Goal: Information Seeking & Learning: Learn about a topic

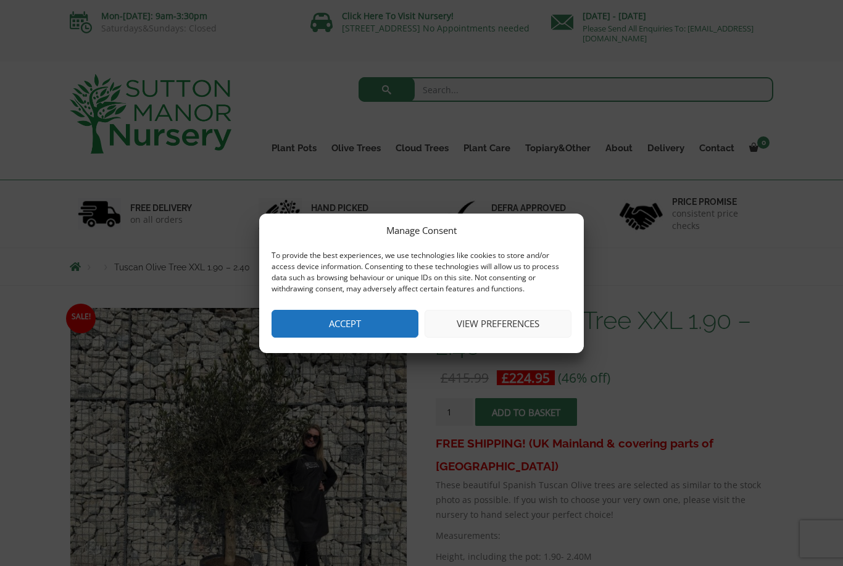
click at [353, 327] on button "Accept" at bounding box center [345, 324] width 147 height 28
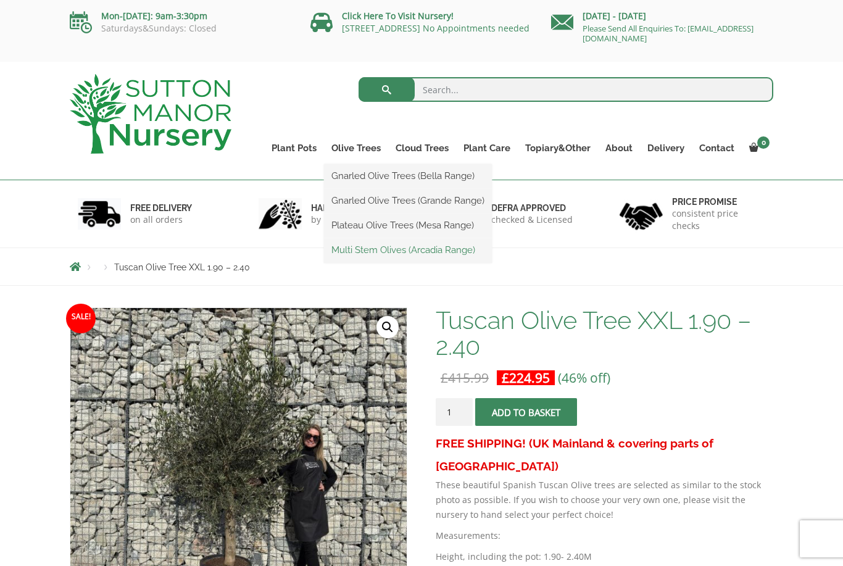
click at [389, 251] on link "Multi Stem Olives (Arcadia Range)" at bounding box center [408, 250] width 168 height 19
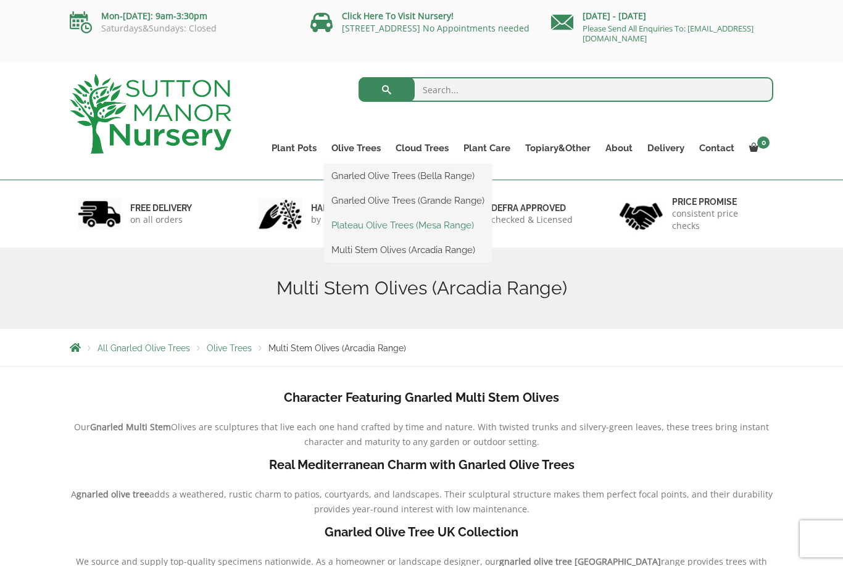
click at [378, 224] on link "Plateau Olive Trees (Mesa Range)" at bounding box center [408, 225] width 168 height 19
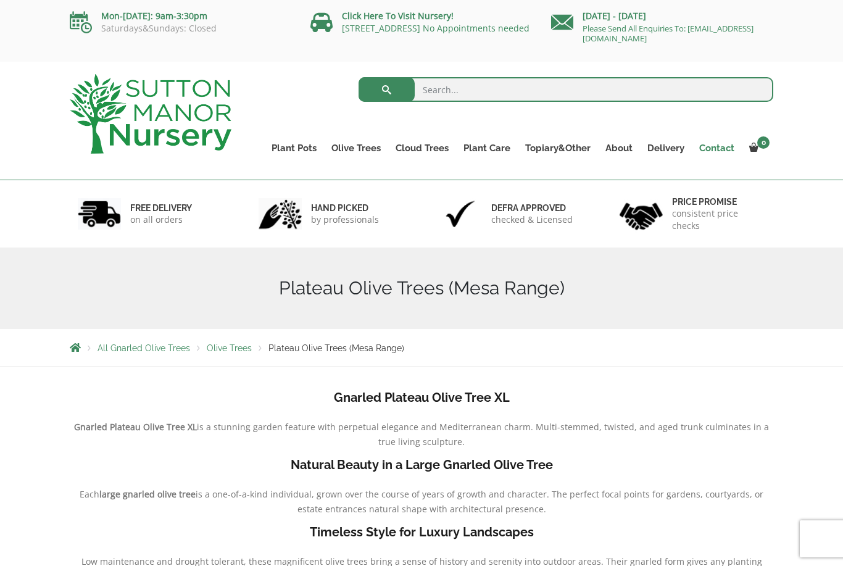
click at [727, 152] on link "Contact" at bounding box center [717, 148] width 50 height 17
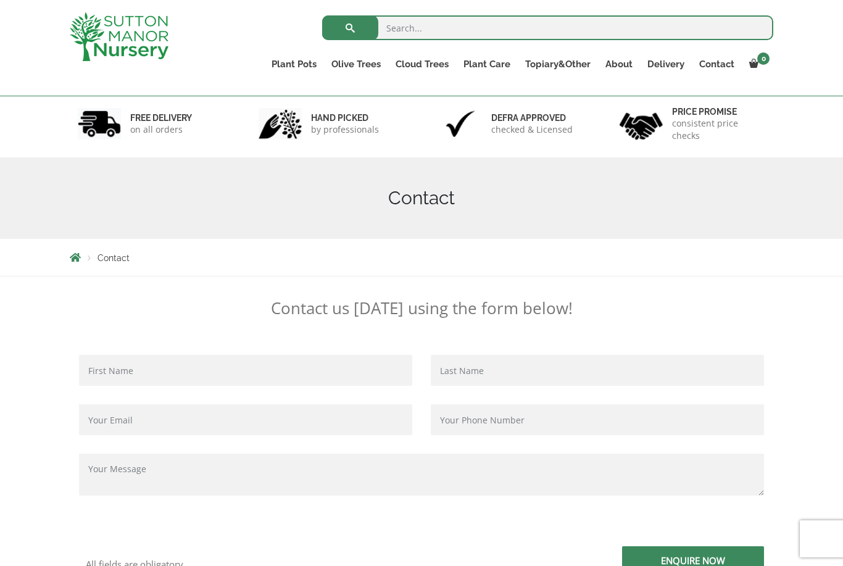
scroll to position [35, 0]
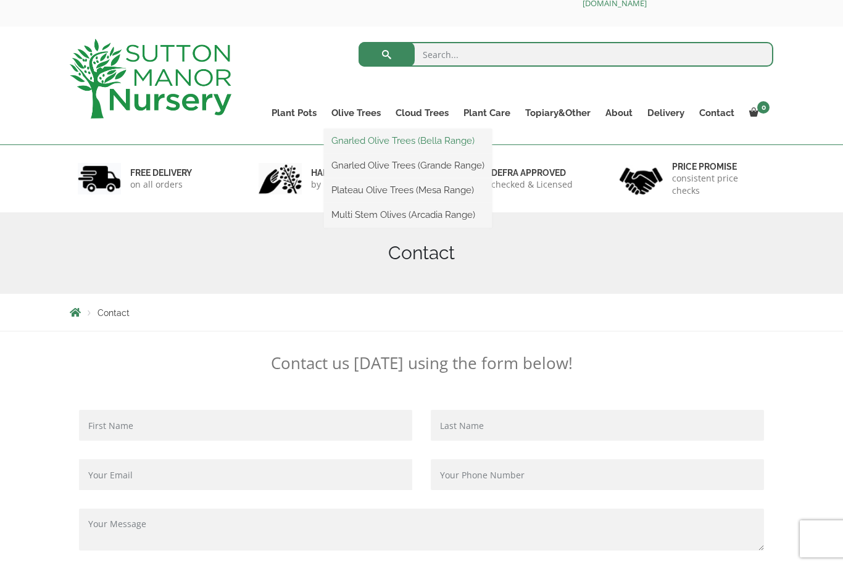
click at [375, 144] on link "Gnarled Olive Trees (Bella Range)" at bounding box center [408, 140] width 168 height 19
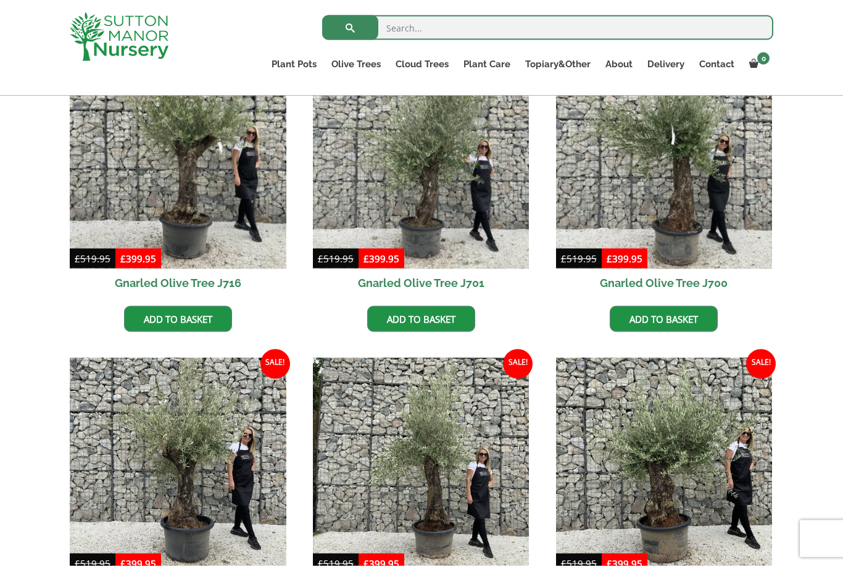
scroll to position [360, 0]
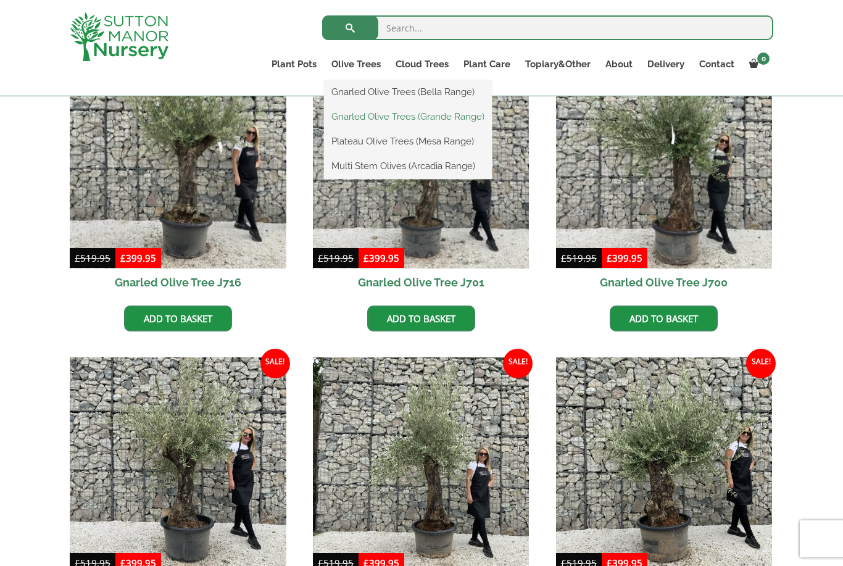
click at [373, 117] on link "Gnarled Olive Trees (Grande Range)" at bounding box center [408, 116] width 168 height 19
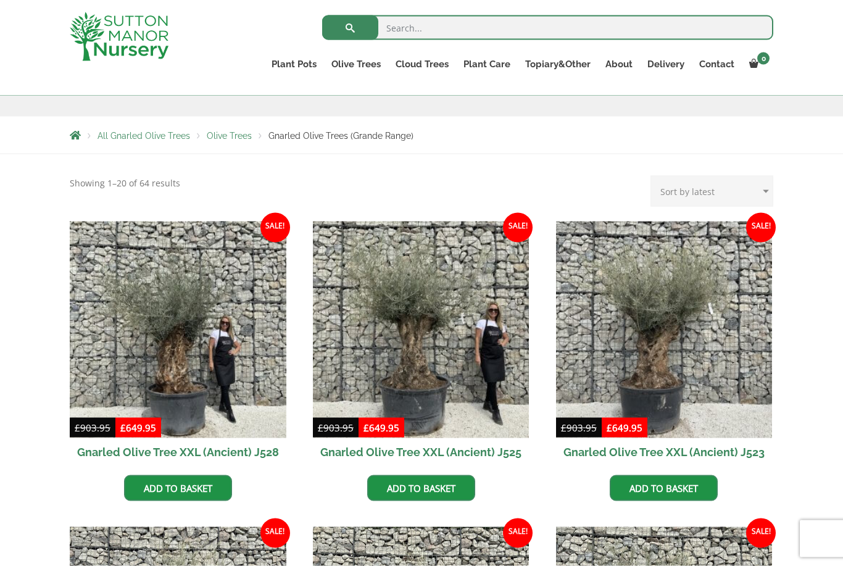
scroll to position [193, 0]
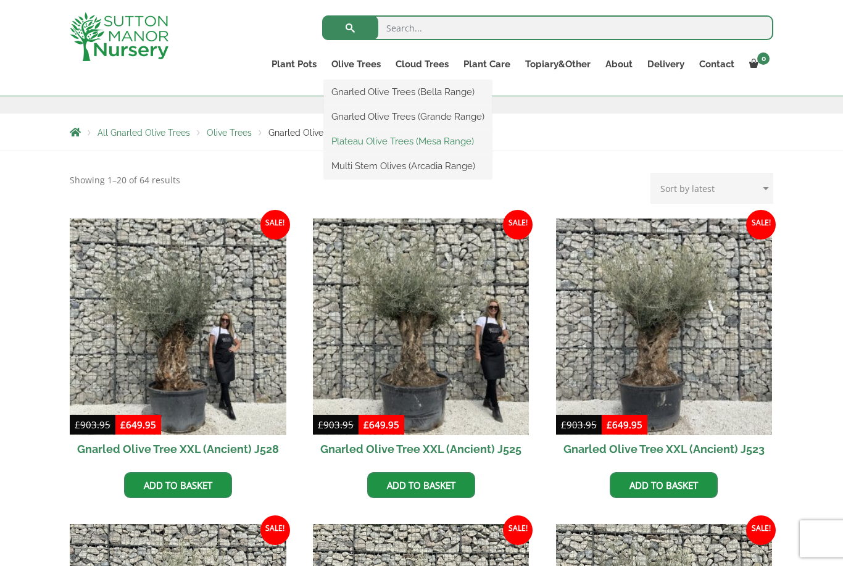
click at [393, 141] on link "Plateau Olive Trees (Mesa Range)" at bounding box center [408, 141] width 168 height 19
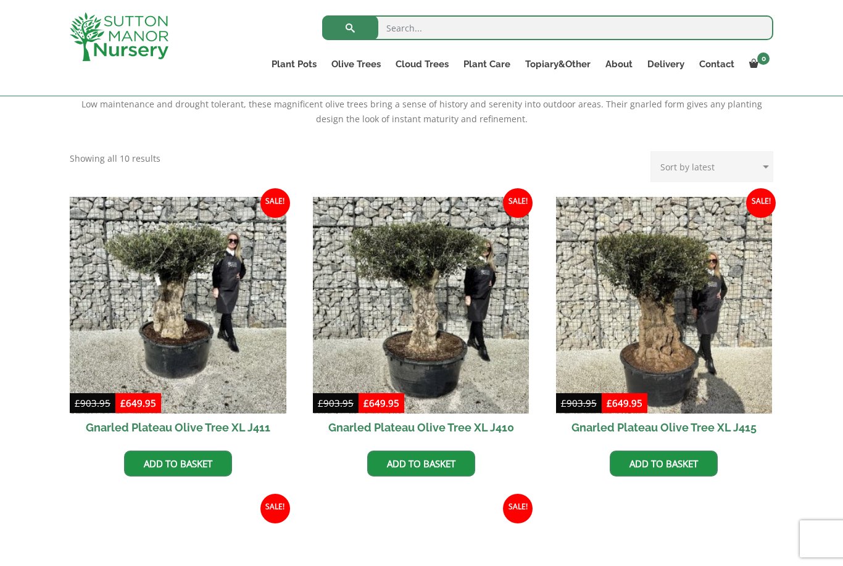
scroll to position [445, 0]
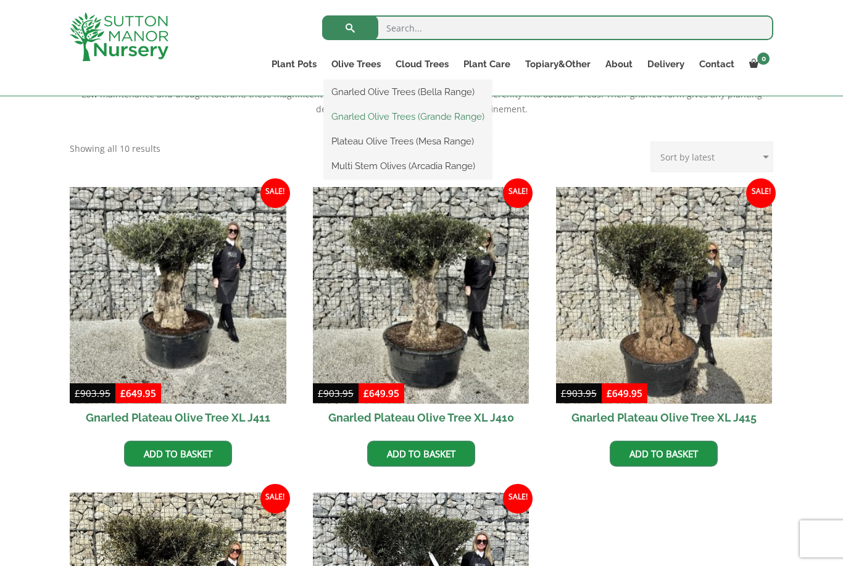
click at [394, 120] on link "Gnarled Olive Trees (Grande Range)" at bounding box center [408, 116] width 168 height 19
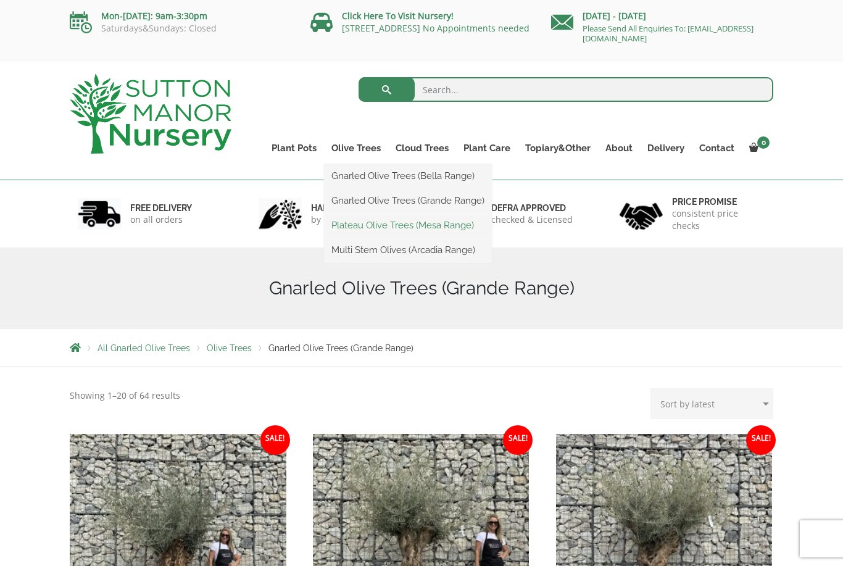
click at [379, 225] on link "Plateau Olive Trees (Mesa Range)" at bounding box center [408, 225] width 168 height 19
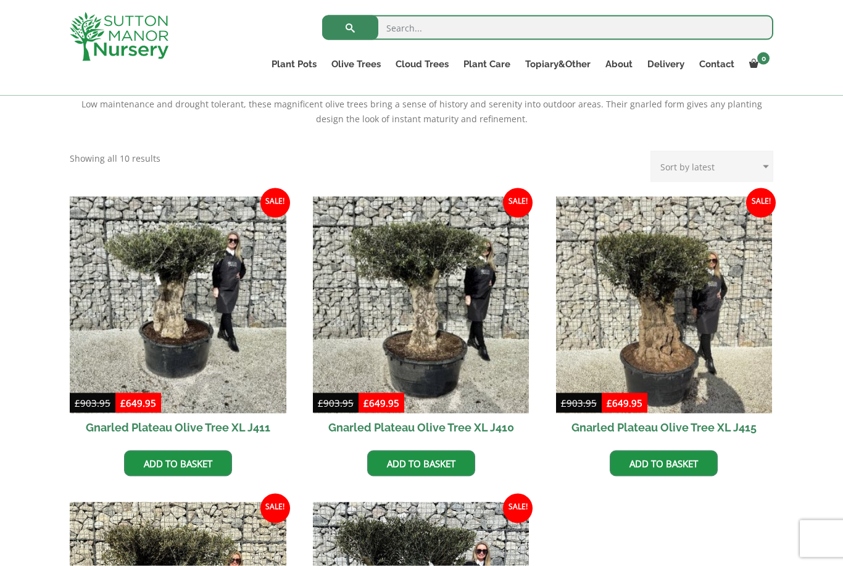
scroll to position [414, 0]
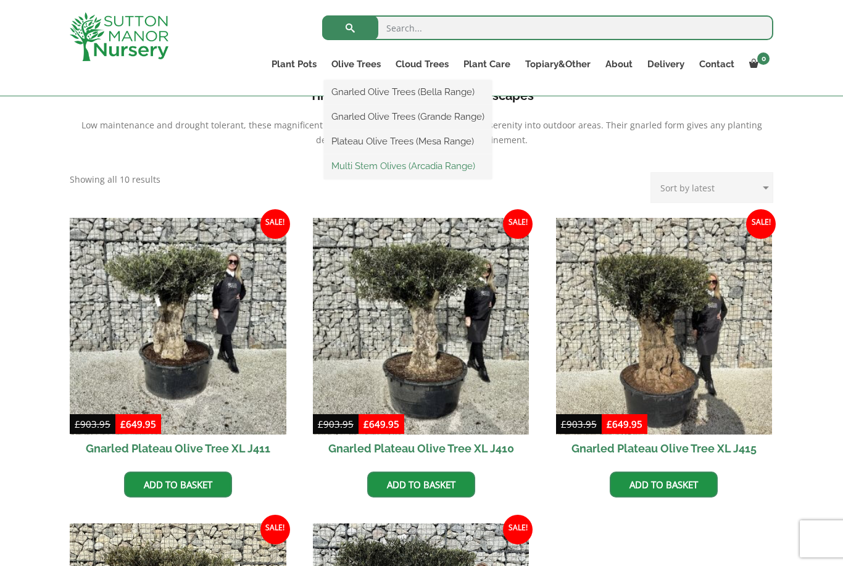
click at [382, 167] on link "Multi Stem Olives (Arcadia Range)" at bounding box center [408, 166] width 168 height 19
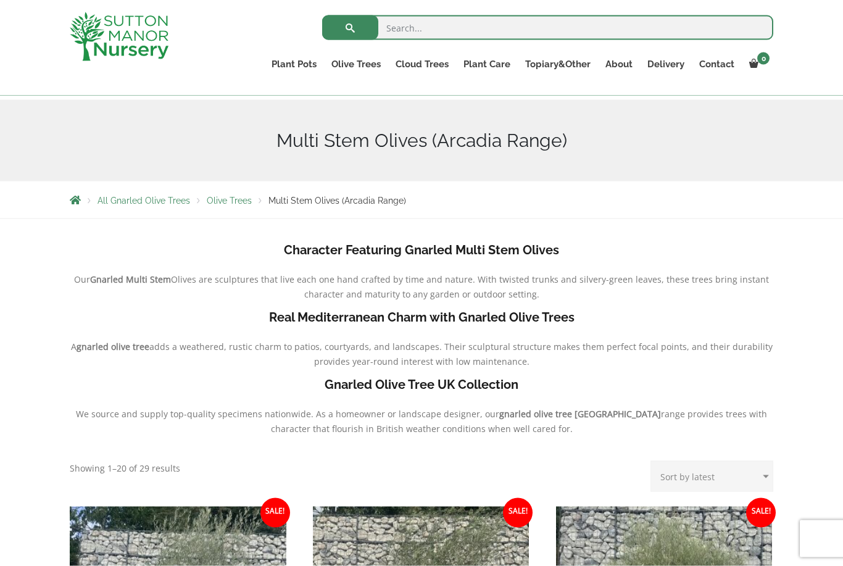
scroll to position [106, 0]
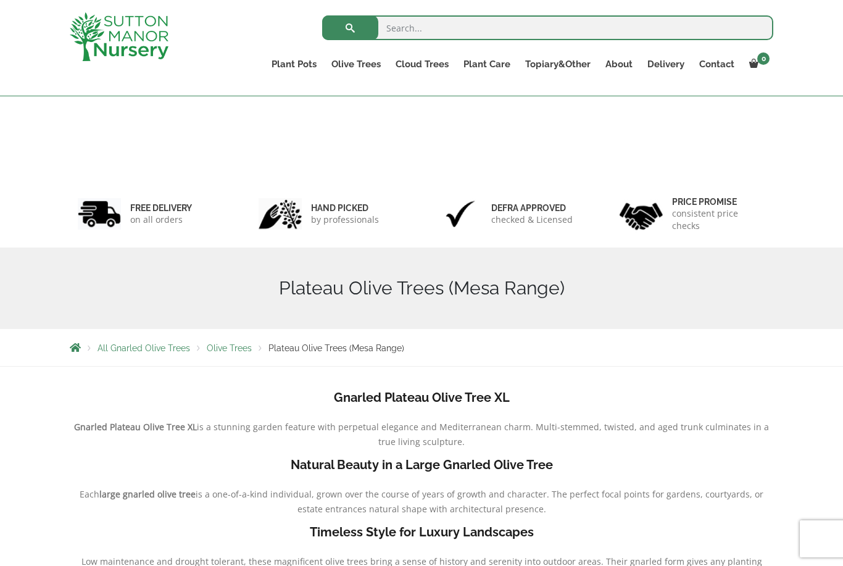
scroll to position [485, 0]
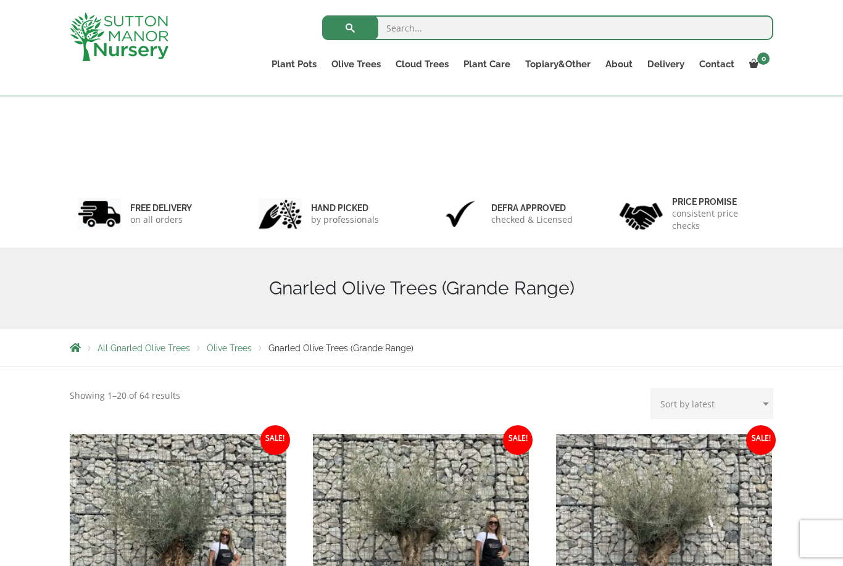
scroll to position [233, 0]
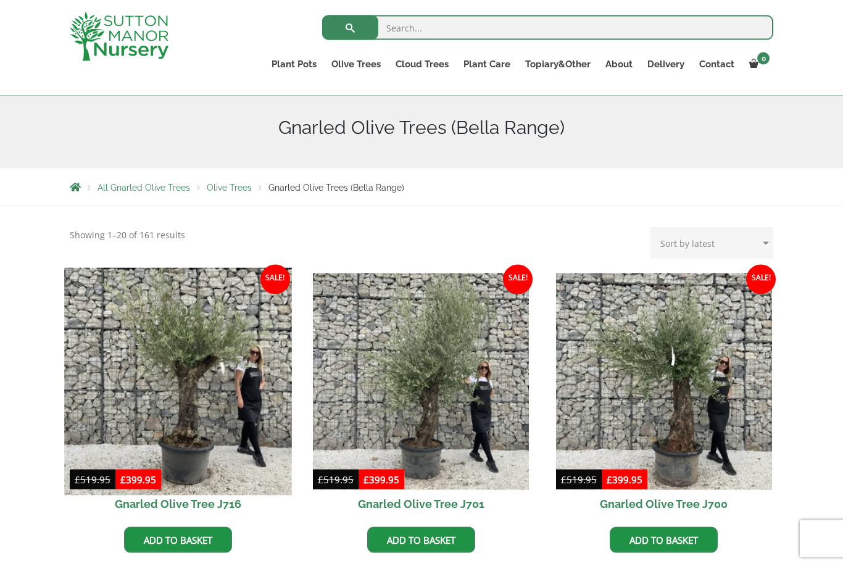
scroll to position [109, 0]
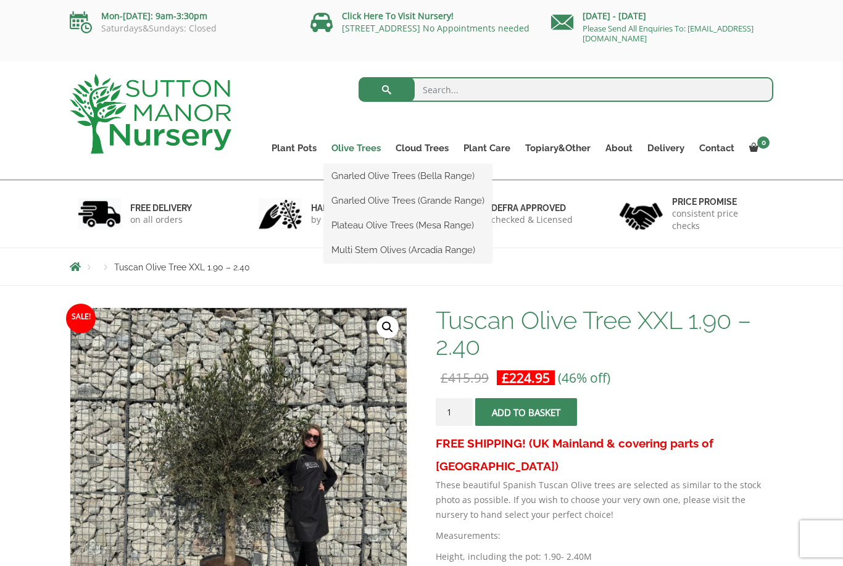
click at [351, 149] on link "Olive Trees" at bounding box center [356, 148] width 64 height 17
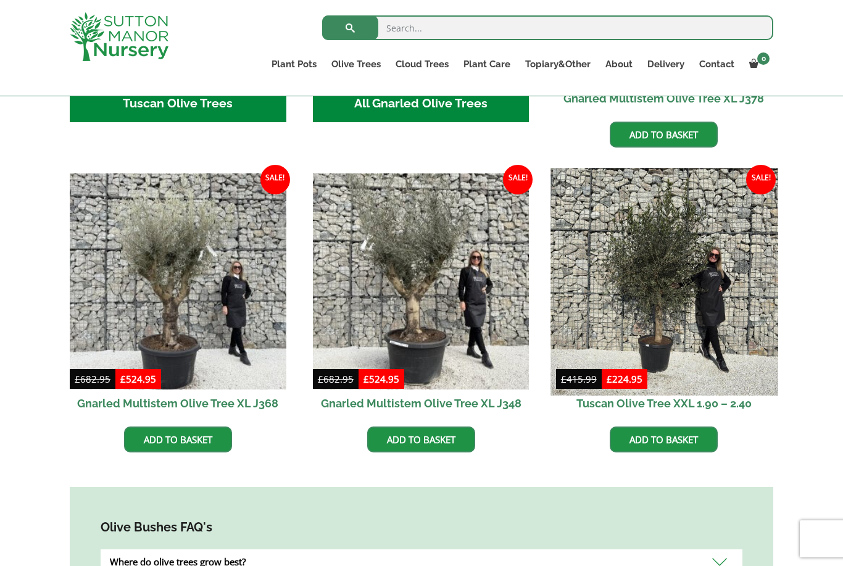
scroll to position [661, 0]
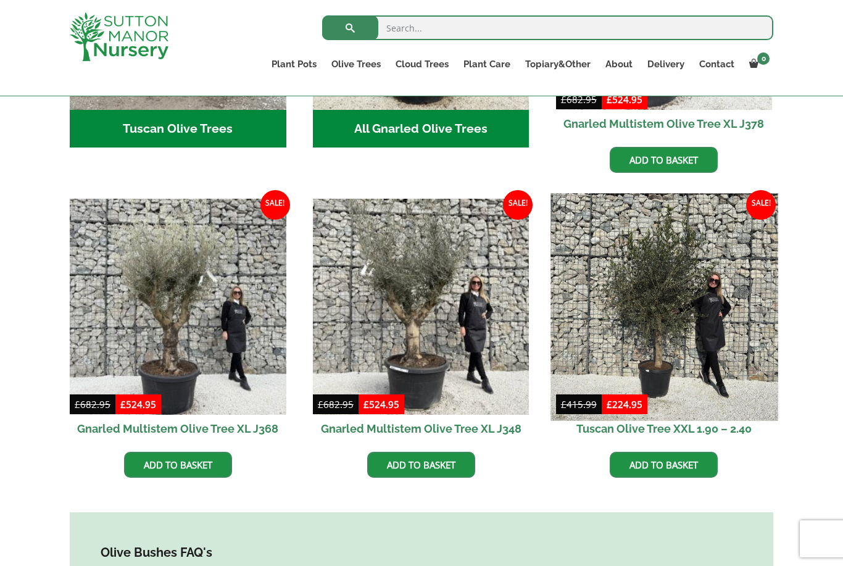
click at [684, 304] on img at bounding box center [664, 306] width 227 height 227
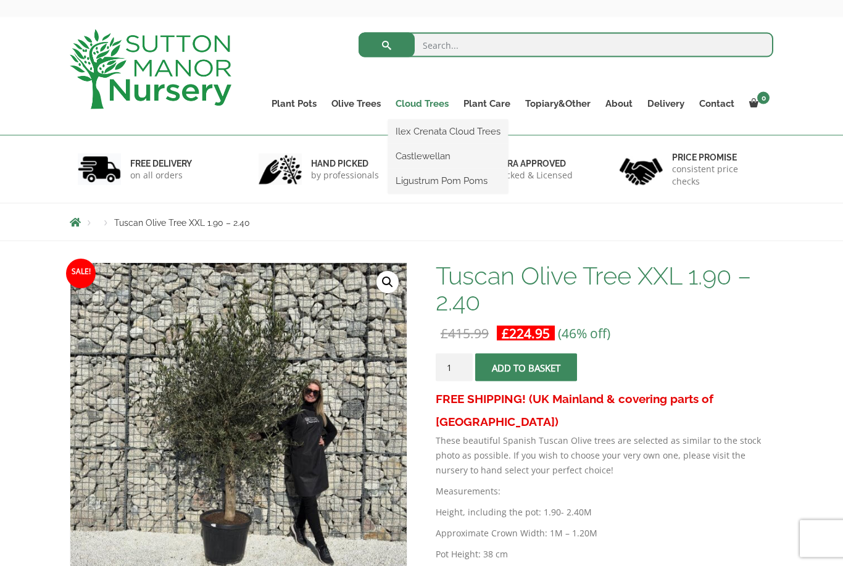
scroll to position [45, 0]
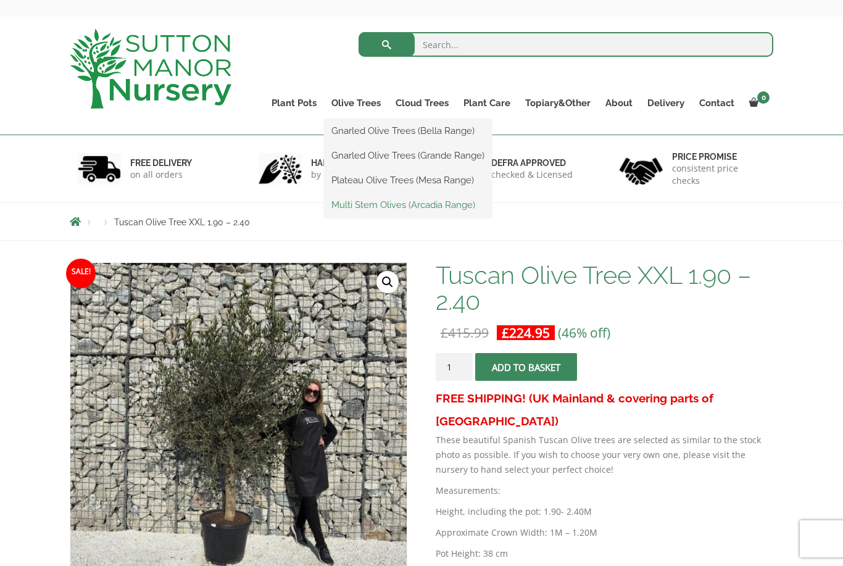
click at [369, 206] on link "Multi Stem Olives (Arcadia Range)" at bounding box center [408, 205] width 168 height 19
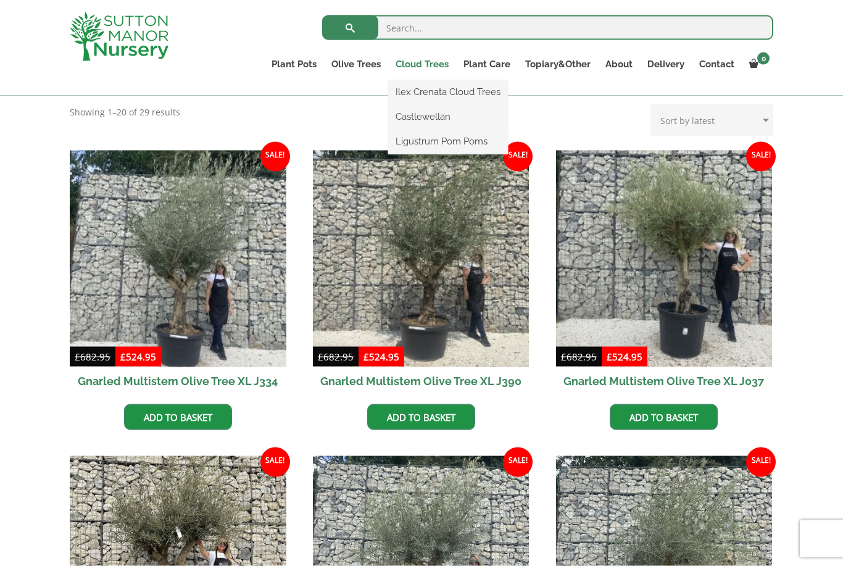
scroll to position [482, 0]
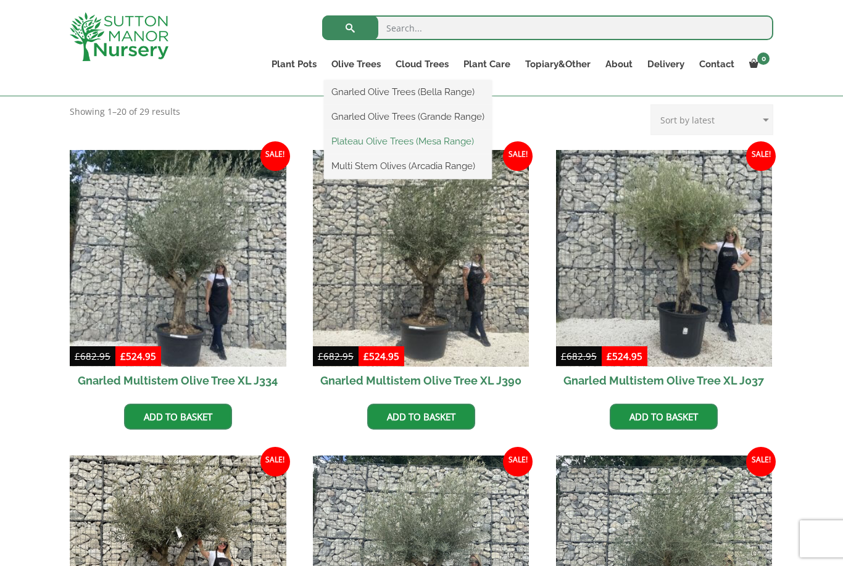
click at [364, 141] on link "Plateau Olive Trees (Mesa Range)" at bounding box center [408, 141] width 168 height 19
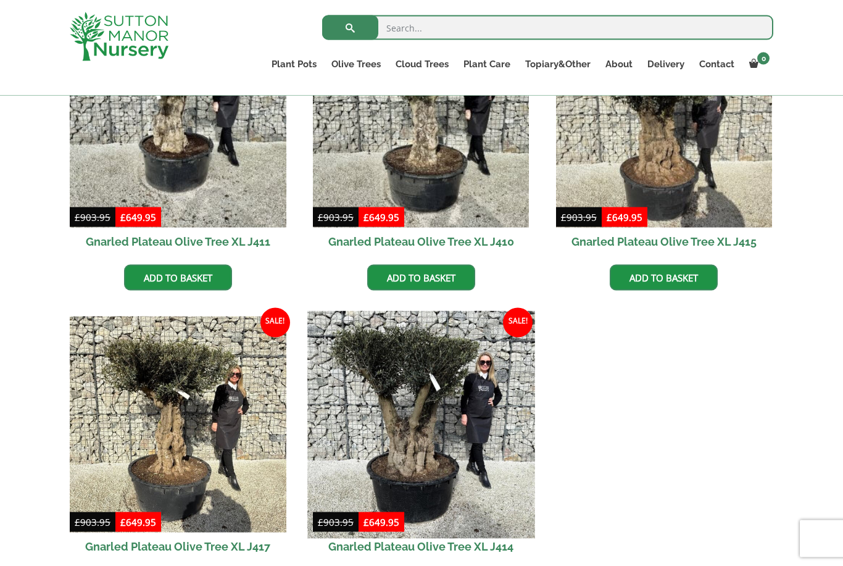
scroll to position [622, 0]
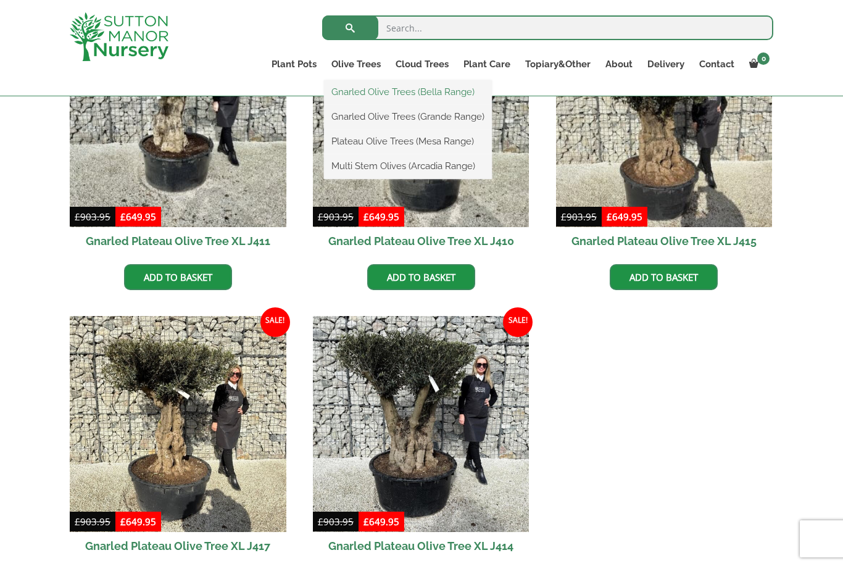
click at [373, 88] on link "Gnarled Olive Trees (Bella Range)" at bounding box center [408, 92] width 168 height 19
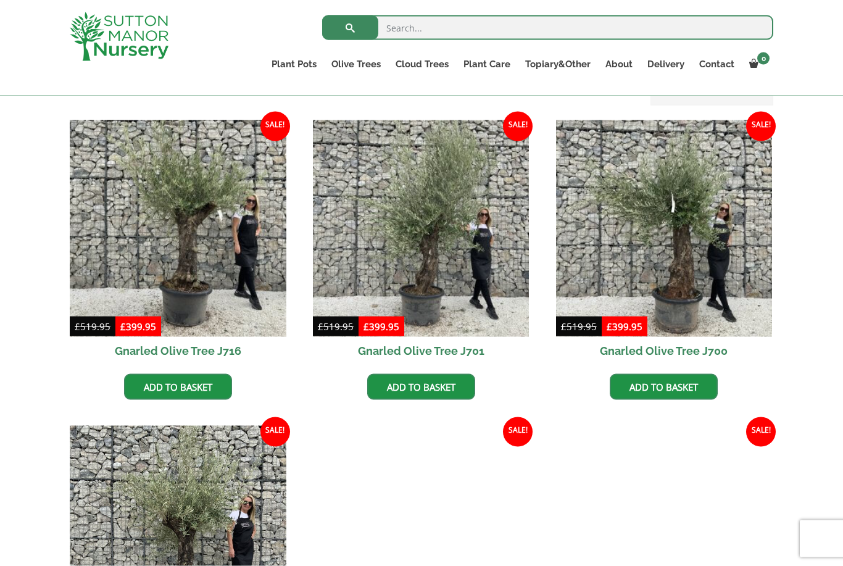
scroll to position [292, 0]
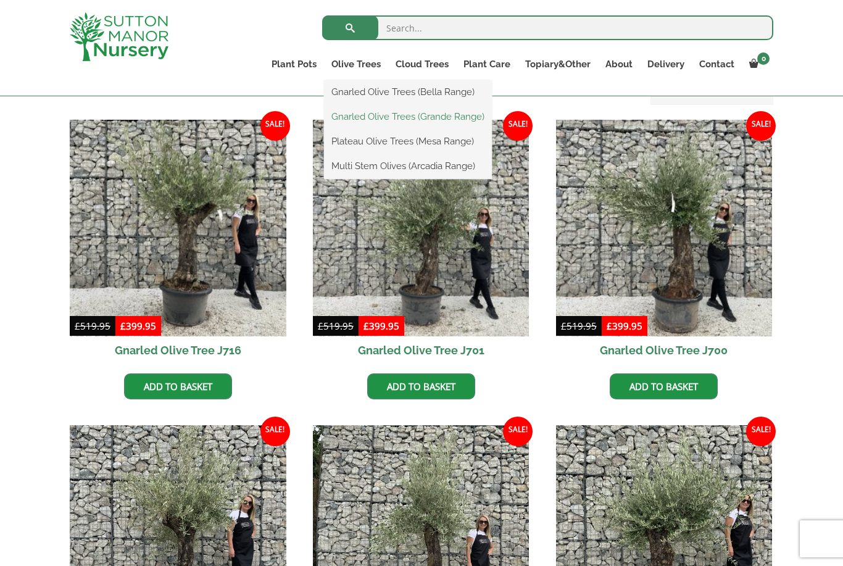
click at [375, 120] on link "Gnarled Olive Trees (Grande Range)" at bounding box center [408, 116] width 168 height 19
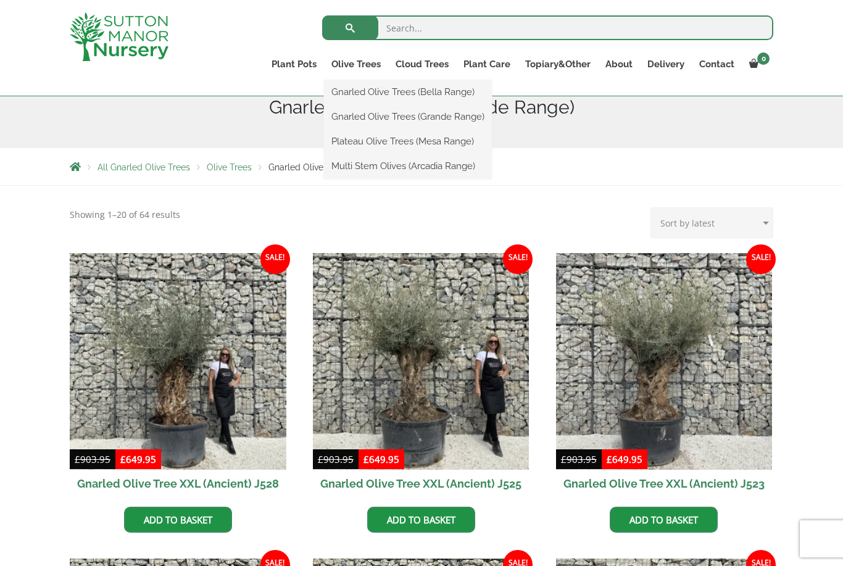
scroll to position [155, 0]
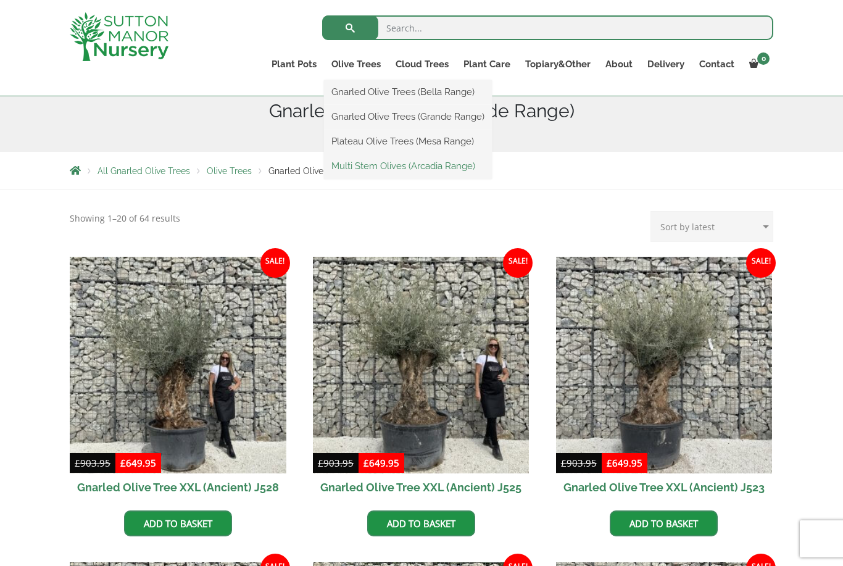
click at [367, 164] on link "Multi Stem Olives (Arcadia Range)" at bounding box center [408, 166] width 168 height 19
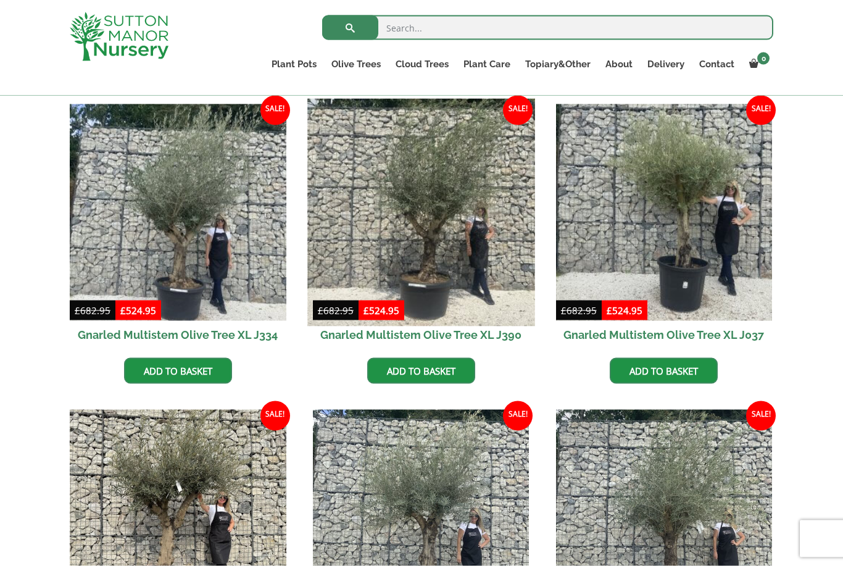
scroll to position [528, 0]
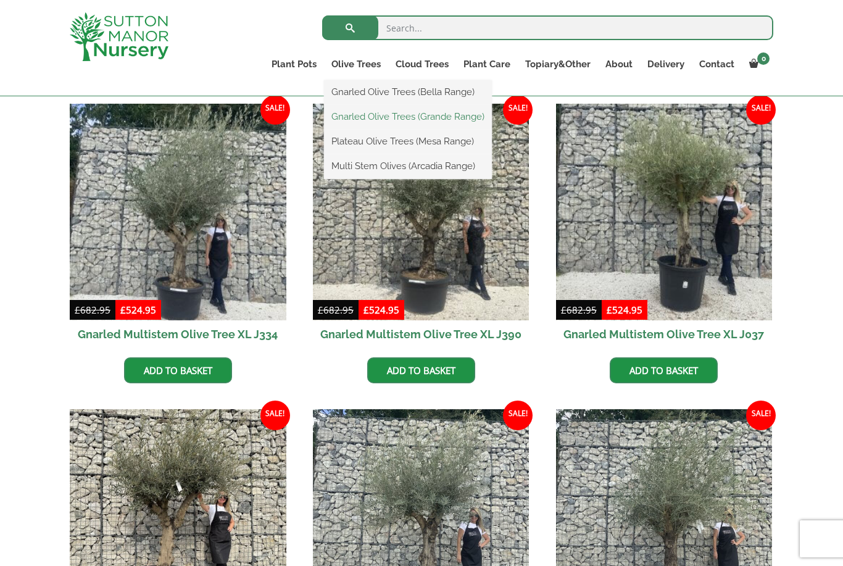
click at [381, 115] on link "Gnarled Olive Trees (Grande Range)" at bounding box center [408, 116] width 168 height 19
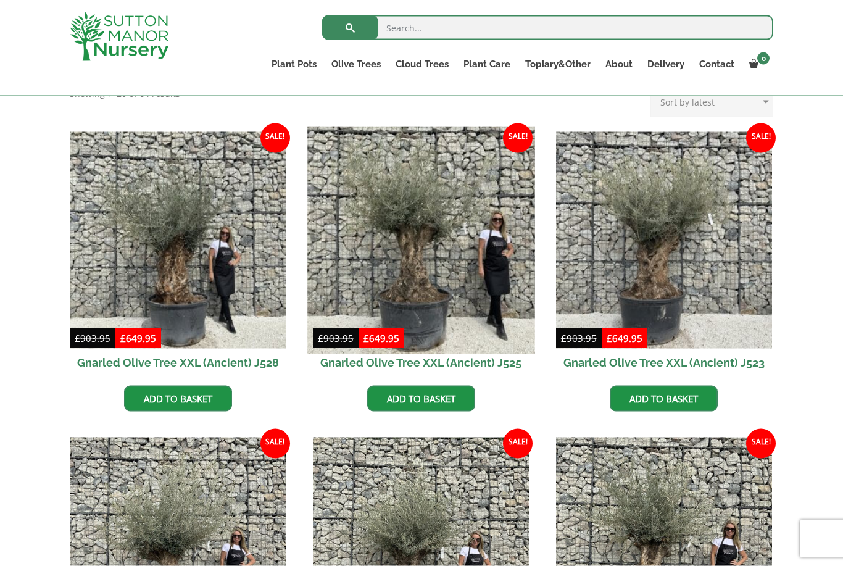
scroll to position [281, 0]
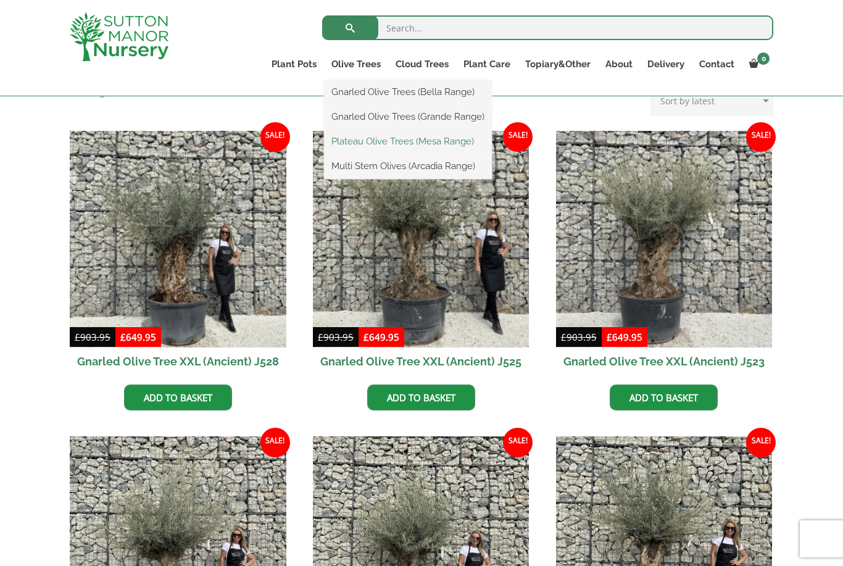
click at [372, 144] on link "Plateau Olive Trees (Mesa Range)" at bounding box center [408, 141] width 168 height 19
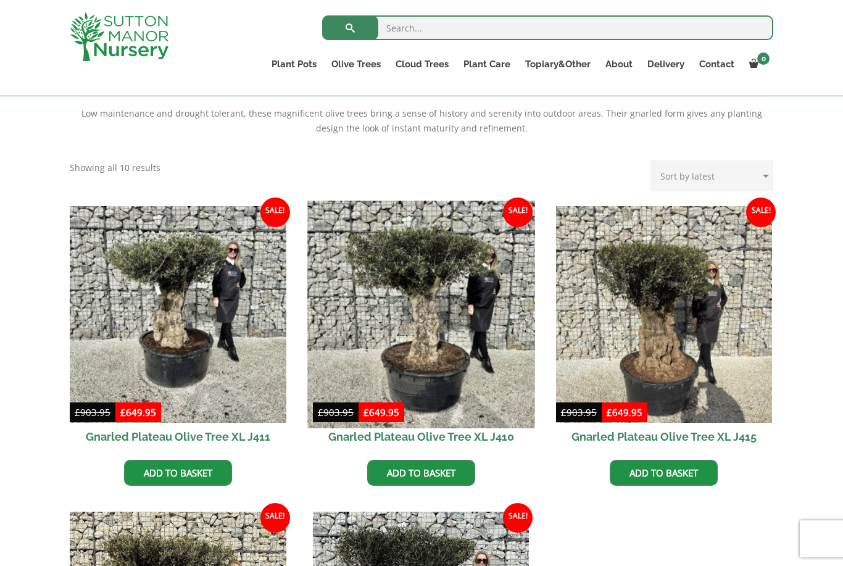
scroll to position [465, 0]
